Goal: Transaction & Acquisition: Purchase product/service

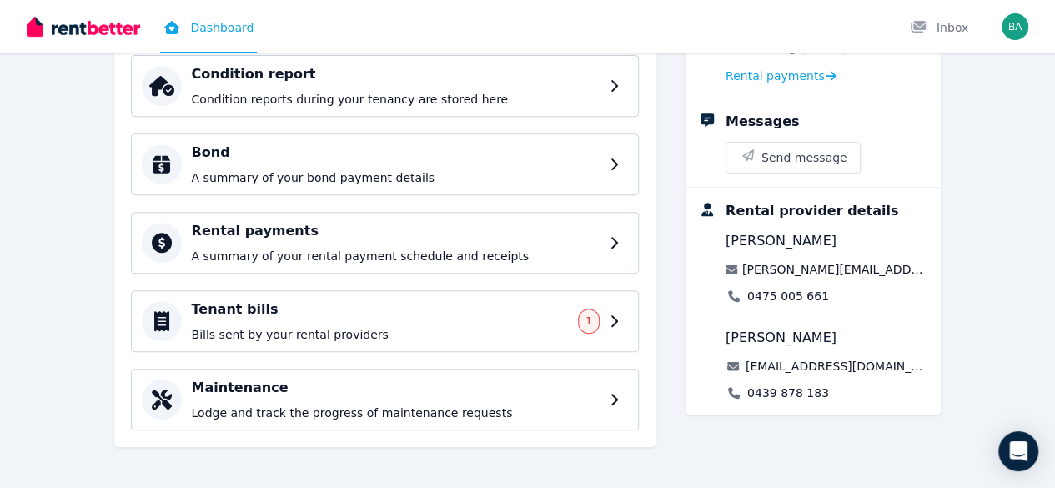
scroll to position [292, 0]
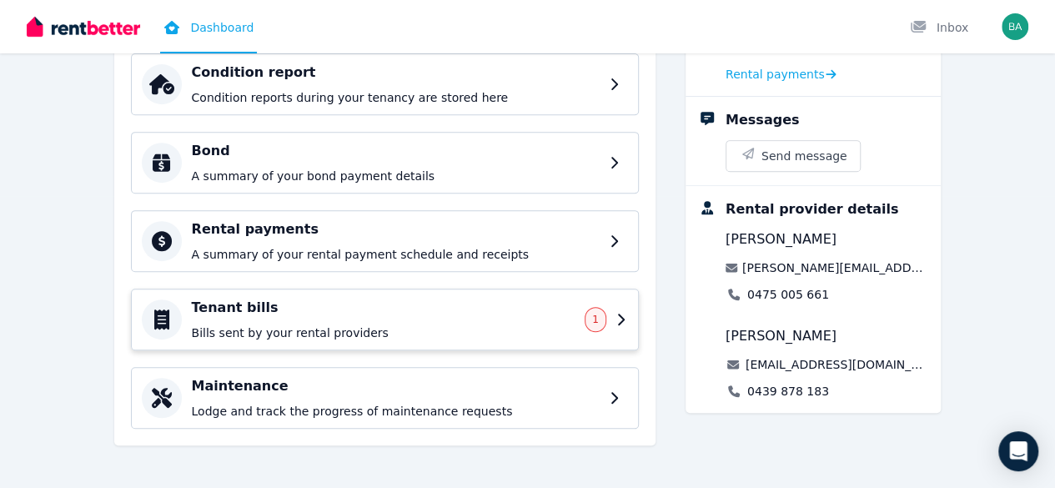
click at [599, 318] on span "1" at bounding box center [595, 319] width 7 height 13
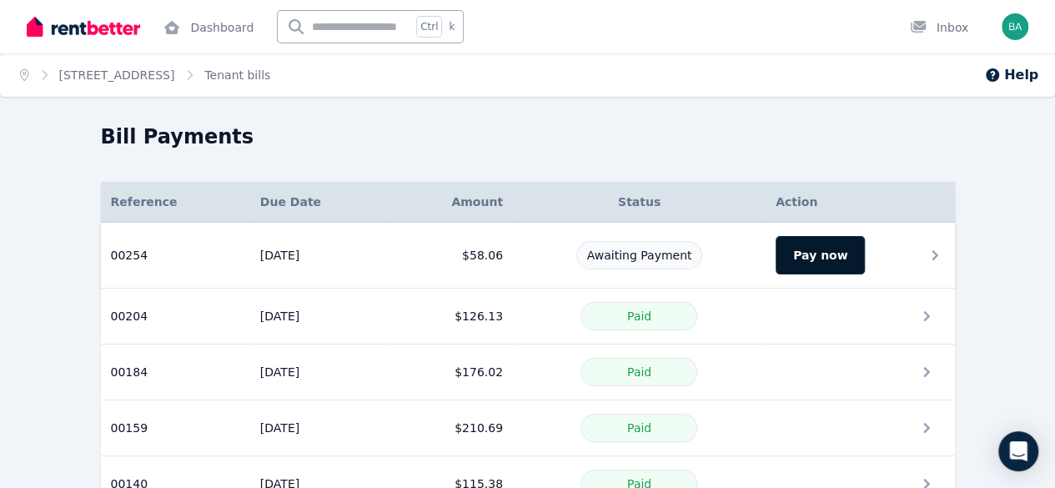
click at [863, 258] on button "Pay now" at bounding box center [820, 255] width 89 height 38
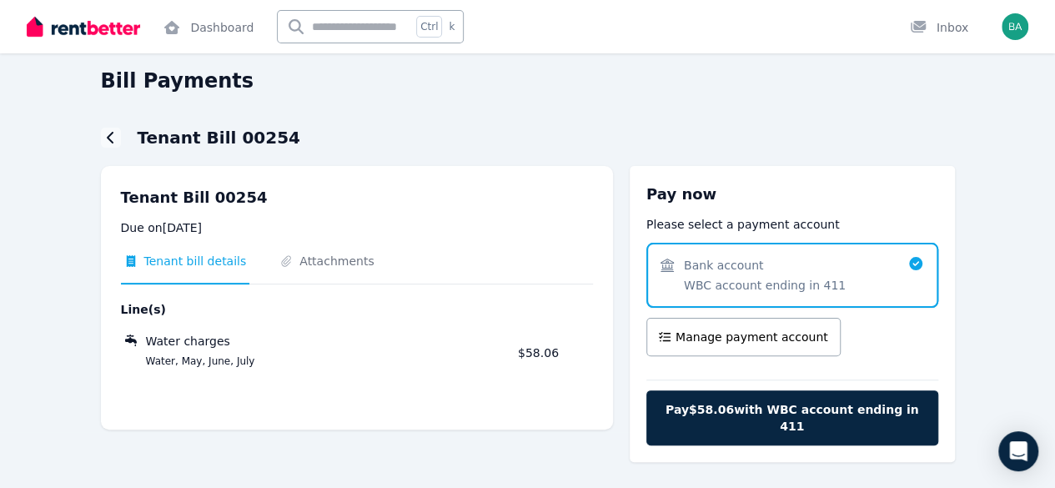
scroll to position [58, 0]
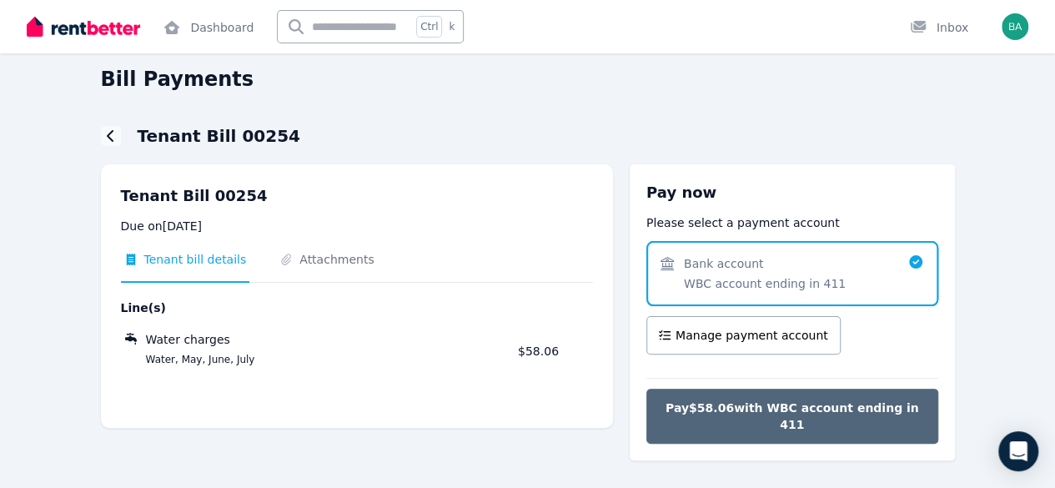
click at [839, 410] on span "Pay $58.06 with WBC account ending in 411" at bounding box center [792, 416] width 257 height 33
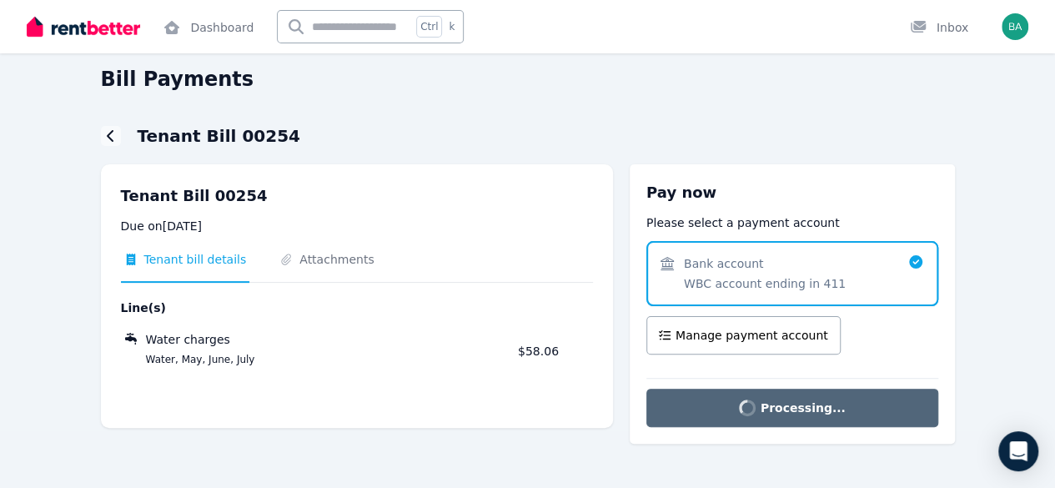
scroll to position [27, 0]
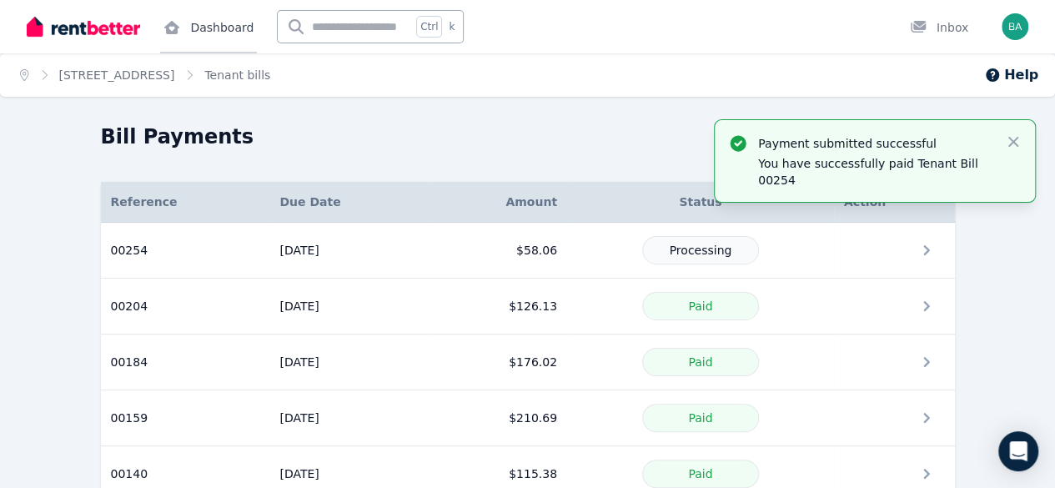
click at [215, 34] on link "Dashboard" at bounding box center [208, 26] width 97 height 53
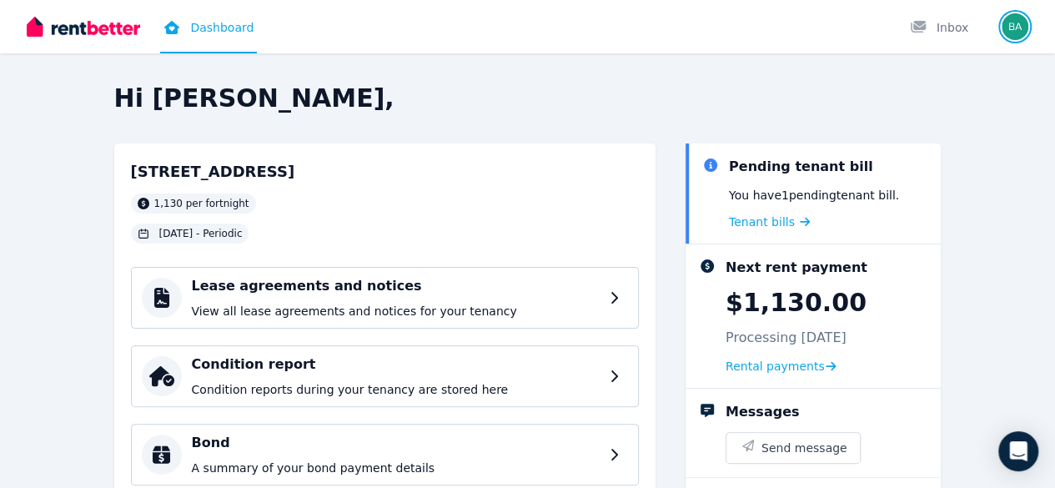
click at [1014, 25] on img "button" at bounding box center [1015, 26] width 27 height 27
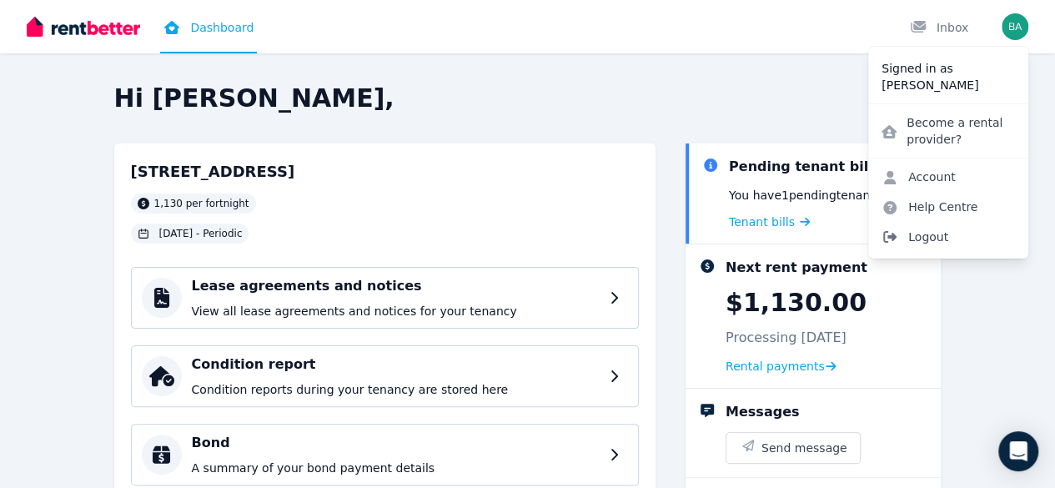
click at [933, 234] on span "Logout" at bounding box center [948, 237] width 160 height 30
